Goal: Task Accomplishment & Management: Use online tool/utility

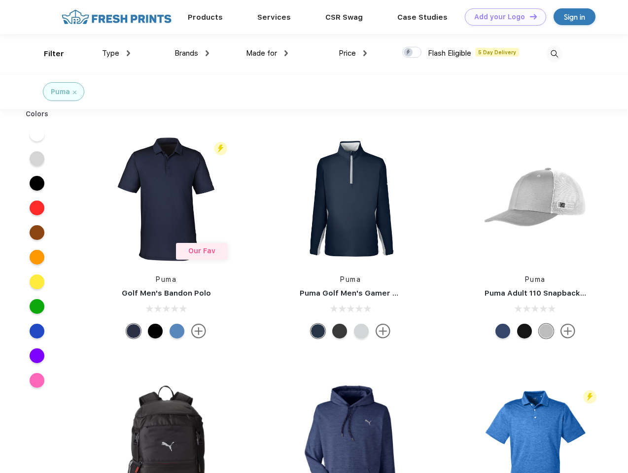
click at [502, 17] on link "Add your Logo Design Tool" at bounding box center [505, 16] width 81 height 17
click at [0, 0] on div "Design Tool" at bounding box center [0, 0] width 0 height 0
click at [529, 16] on link "Add your Logo Design Tool" at bounding box center [505, 16] width 81 height 17
click at [47, 54] on div "Filter" at bounding box center [54, 53] width 20 height 11
click at [116, 53] on span "Type" at bounding box center [110, 53] width 17 height 9
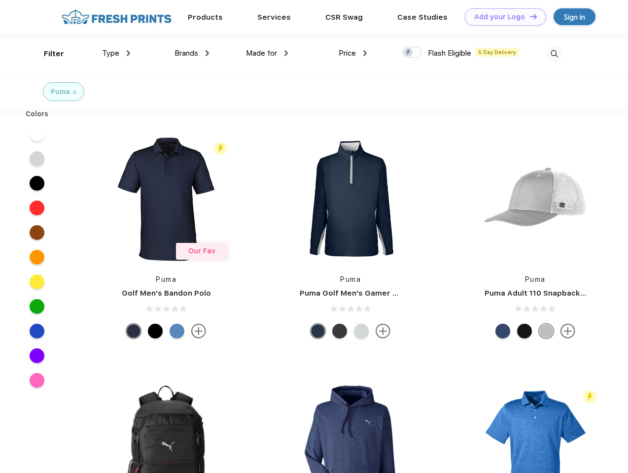
click at [192, 53] on span "Brands" at bounding box center [186, 53] width 24 height 9
click at [267, 53] on span "Made for" at bounding box center [261, 53] width 31 height 9
click at [353, 53] on span "Price" at bounding box center [347, 53] width 17 height 9
click at [412, 53] on div at bounding box center [411, 52] width 19 height 11
click at [409, 53] on input "checkbox" at bounding box center [405, 49] width 6 height 6
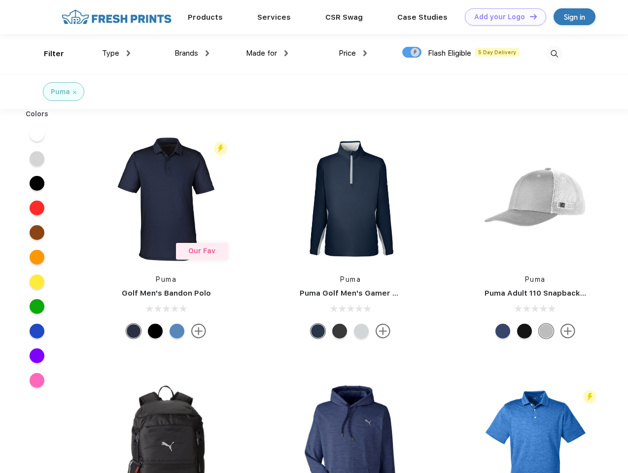
click at [554, 54] on img at bounding box center [554, 54] width 16 height 16
